Goal: Task Accomplishment & Management: Complete application form

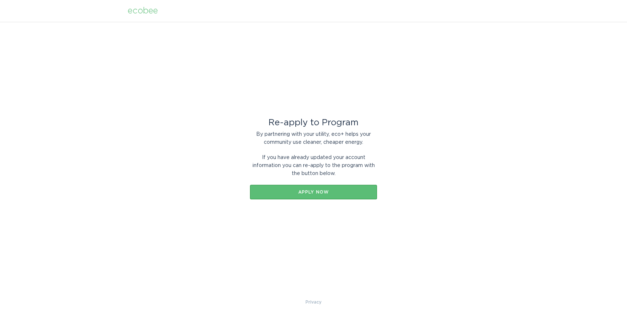
click at [149, 15] on div "ecobee" at bounding box center [143, 11] width 30 height 8
click at [148, 9] on div "ecobee" at bounding box center [143, 11] width 30 height 8
click at [335, 193] on div "Apply now" at bounding box center [314, 192] width 120 height 4
